Goal: Information Seeking & Learning: Learn about a topic

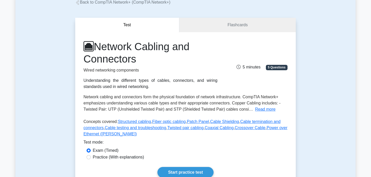
scroll to position [46, 0]
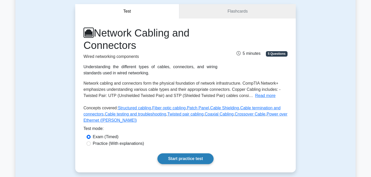
click at [193, 157] on link "Start practice test" at bounding box center [185, 159] width 56 height 11
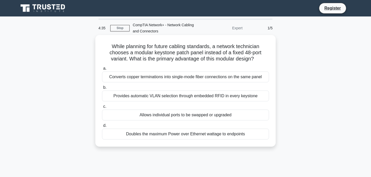
click at [180, 115] on div "Allows individual ports to be swapped or upgraded" at bounding box center [185, 115] width 167 height 11
click at [102, 108] on input "c. Allows individual ports to be swapped or upgraded" at bounding box center [102, 106] width 0 height 3
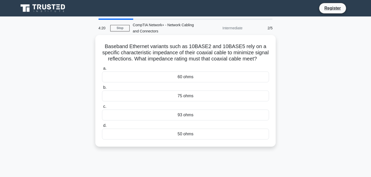
click at [206, 135] on div "50 ohms" at bounding box center [185, 134] width 167 height 11
click at [102, 128] on input "d. 50 ohms" at bounding box center [102, 125] width 0 height 3
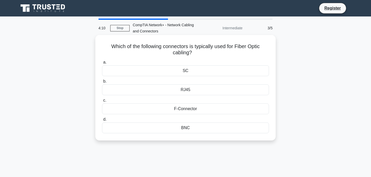
click at [197, 110] on div "F-Connector" at bounding box center [185, 109] width 167 height 11
click at [102, 102] on input "c. F-Connector" at bounding box center [102, 100] width 0 height 3
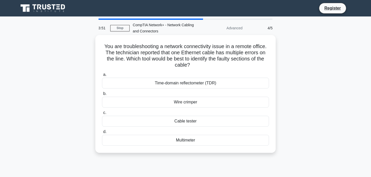
click at [201, 123] on div "Cable tester" at bounding box center [185, 121] width 167 height 11
click at [102, 115] on input "c. Cable tester" at bounding box center [102, 112] width 0 height 3
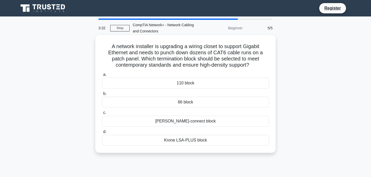
click at [225, 120] on div "[PERSON_NAME]-connect block" at bounding box center [185, 121] width 167 height 11
click at [102, 115] on input "c. [PERSON_NAME]-connect block" at bounding box center [102, 112] width 0 height 3
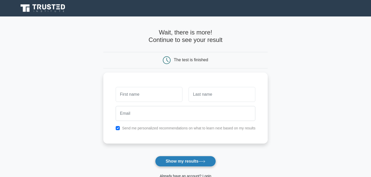
click at [199, 158] on button "Show my results" at bounding box center [185, 161] width 61 height 11
click at [189, 163] on button "Show my results" at bounding box center [185, 161] width 61 height 11
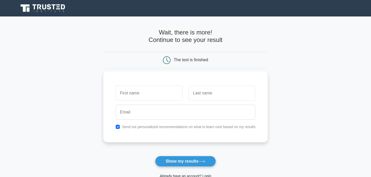
click at [115, 123] on div "Send me personalized recommendations on what to learn next based on my results" at bounding box center [185, 106] width 165 height 71
click at [116, 127] on input "checkbox" at bounding box center [118, 127] width 4 height 4
checkbox input "false"
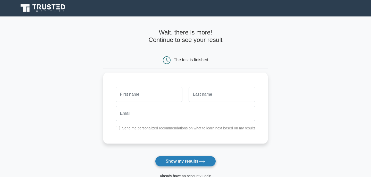
click at [193, 164] on button "Show my results" at bounding box center [185, 161] width 61 height 11
